Goal: Task Accomplishment & Management: Use online tool/utility

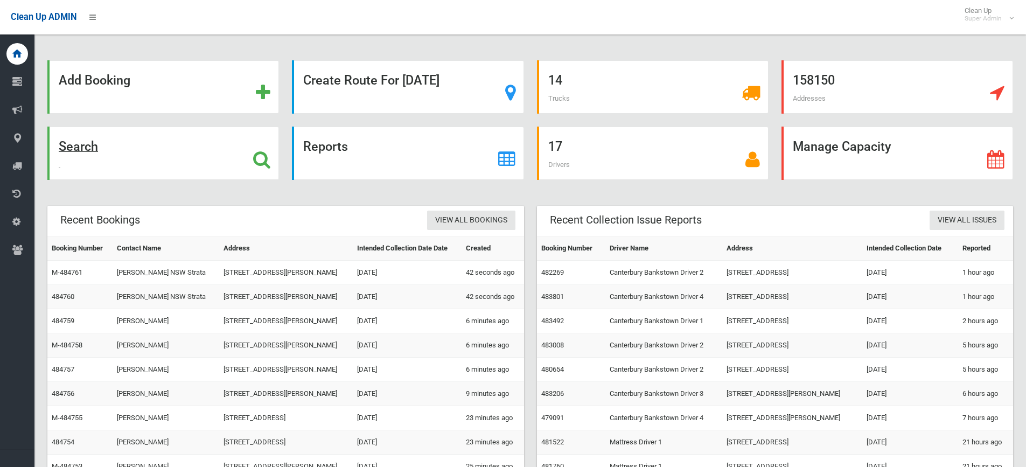
click at [257, 159] on icon at bounding box center [261, 159] width 17 height 18
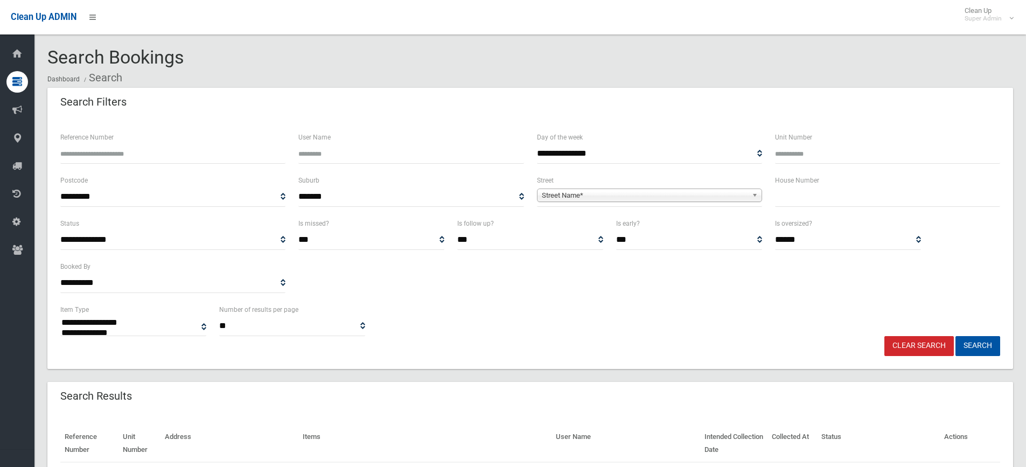
select select
click at [845, 200] on input "text" at bounding box center [887, 197] width 225 height 20
type input "***"
click at [598, 187] on span "**********" at bounding box center [649, 197] width 225 height 20
click at [598, 190] on span "Street Name*" at bounding box center [645, 195] width 206 height 13
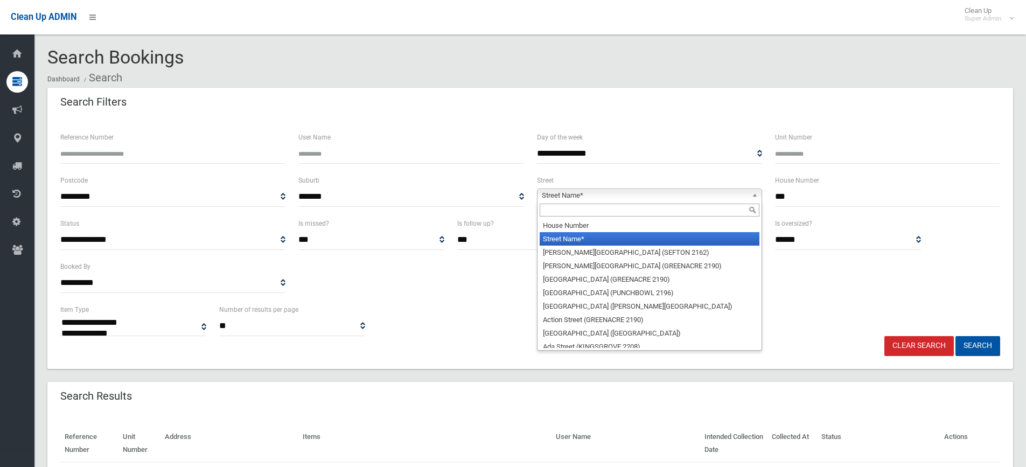
click at [598, 205] on input "text" at bounding box center [650, 210] width 220 height 13
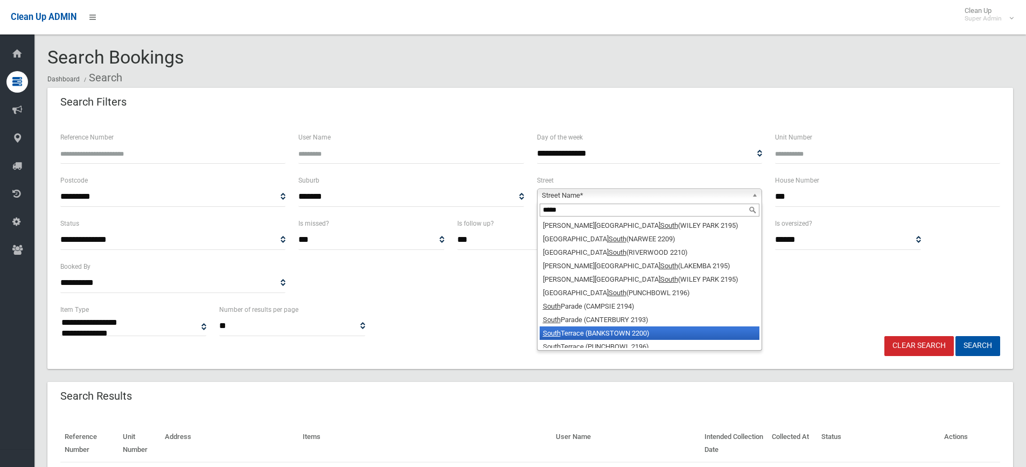
type input "*****"
click at [626, 332] on li "[GEOGRAPHIC_DATA] (BANKSTOWN 2200)" at bounding box center [650, 332] width 220 height 13
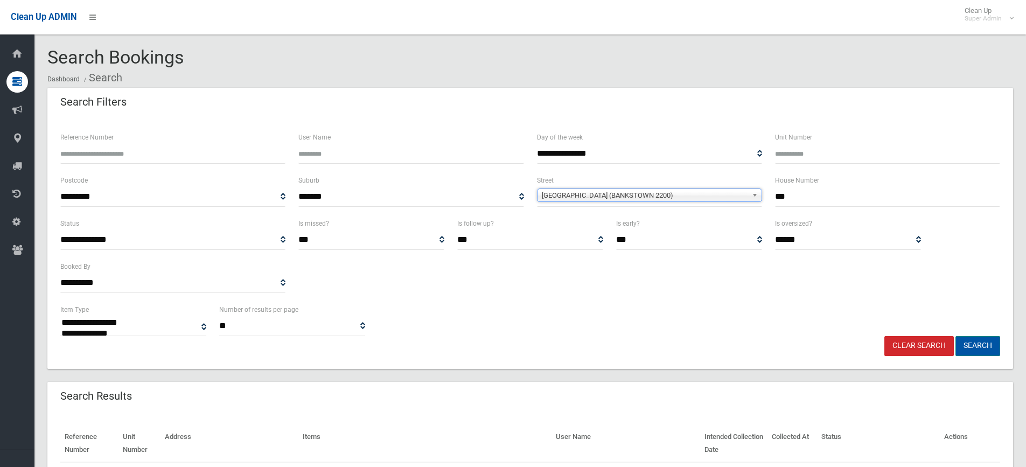
click at [987, 343] on button "Search" at bounding box center [978, 346] width 45 height 20
select select
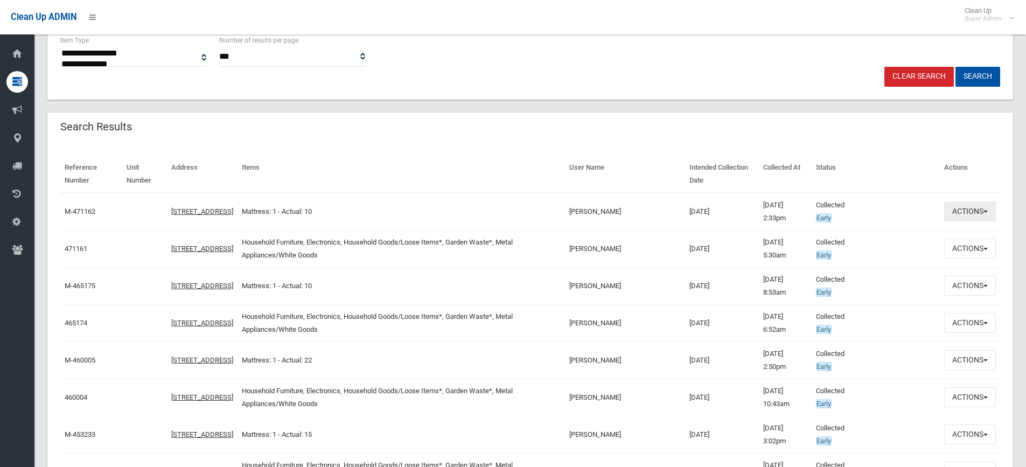
click at [969, 212] on button "Actions" at bounding box center [970, 211] width 52 height 20
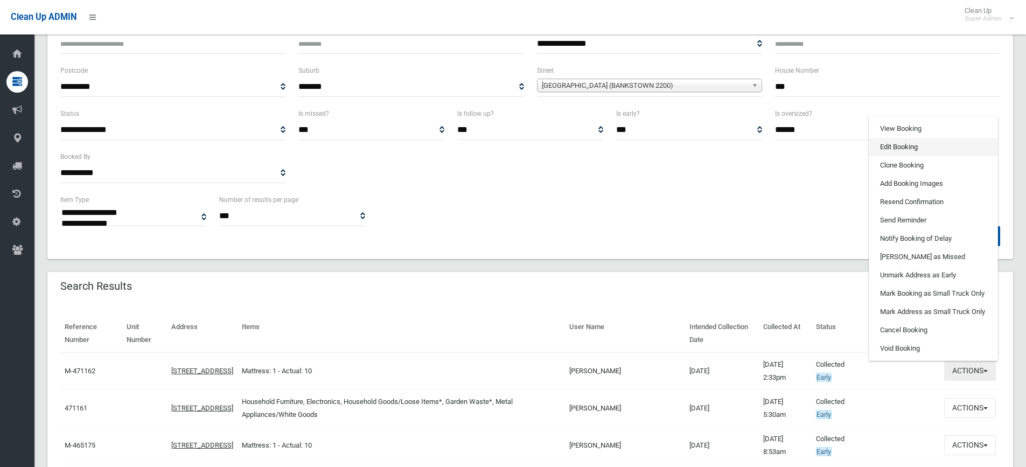
scroll to position [108, 0]
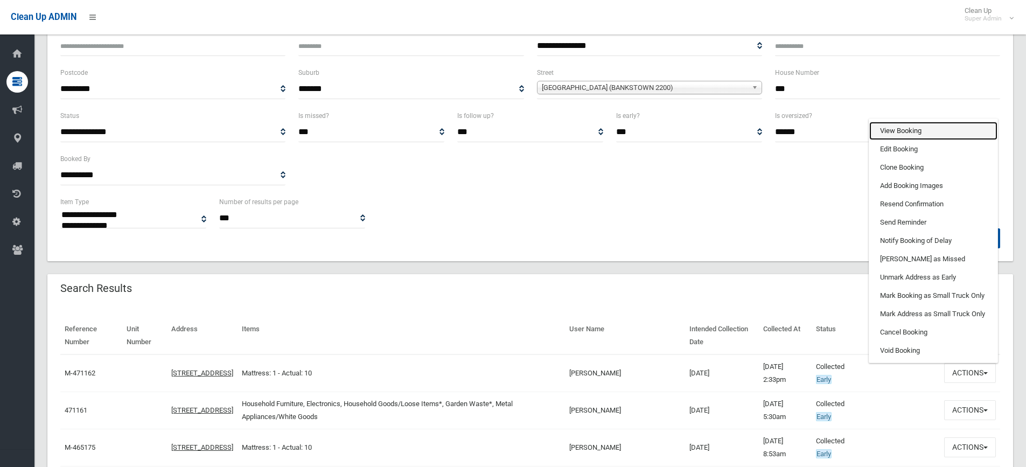
click at [904, 131] on link "View Booking" at bounding box center [933, 131] width 128 height 18
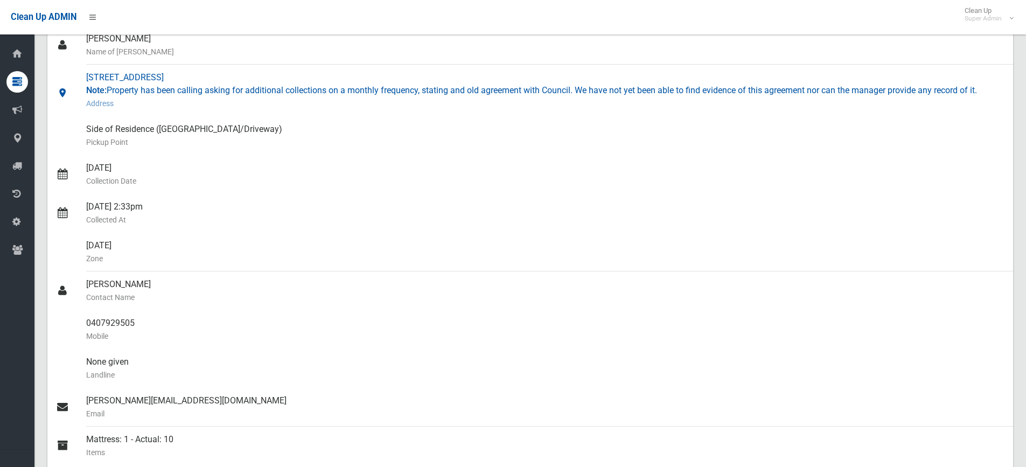
scroll to position [215, 0]
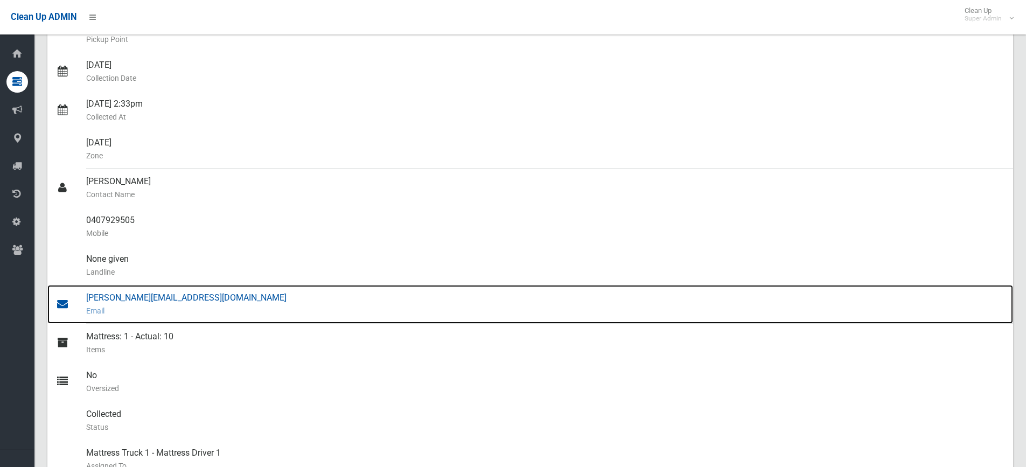
click at [143, 298] on div "stephen.koutles@raywhite.com Email" at bounding box center [545, 304] width 918 height 39
